Goal: Information Seeking & Learning: Learn about a topic

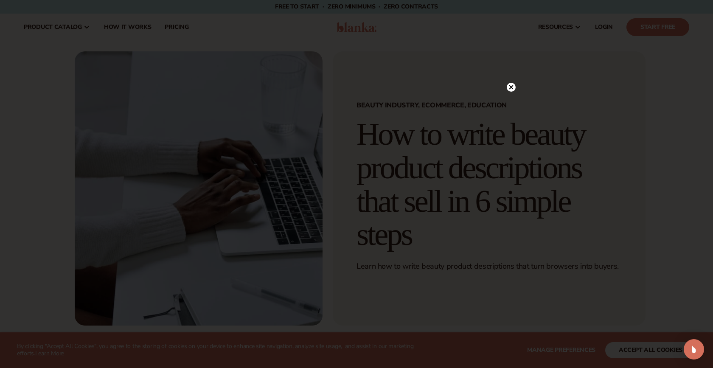
click at [553, 114] on div at bounding box center [356, 184] width 713 height 368
click at [544, 53] on div at bounding box center [356, 184] width 713 height 368
click at [489, 0] on div at bounding box center [356, 184] width 713 height 368
click at [514, 86] on circle at bounding box center [511, 87] width 9 height 9
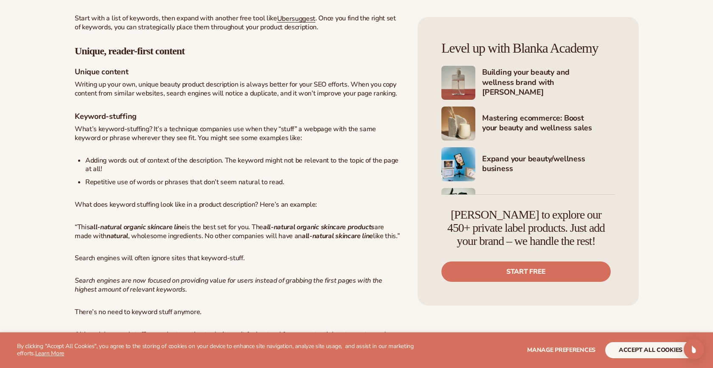
scroll to position [2597, 0]
